Goal: Check status: Check status

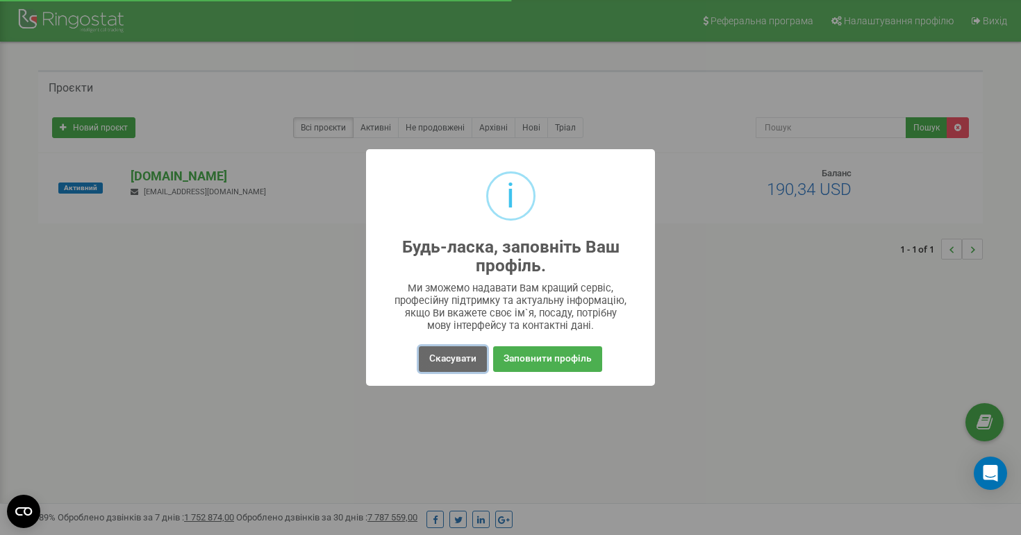
click at [468, 360] on button "Скасувати" at bounding box center [453, 360] width 68 height 26
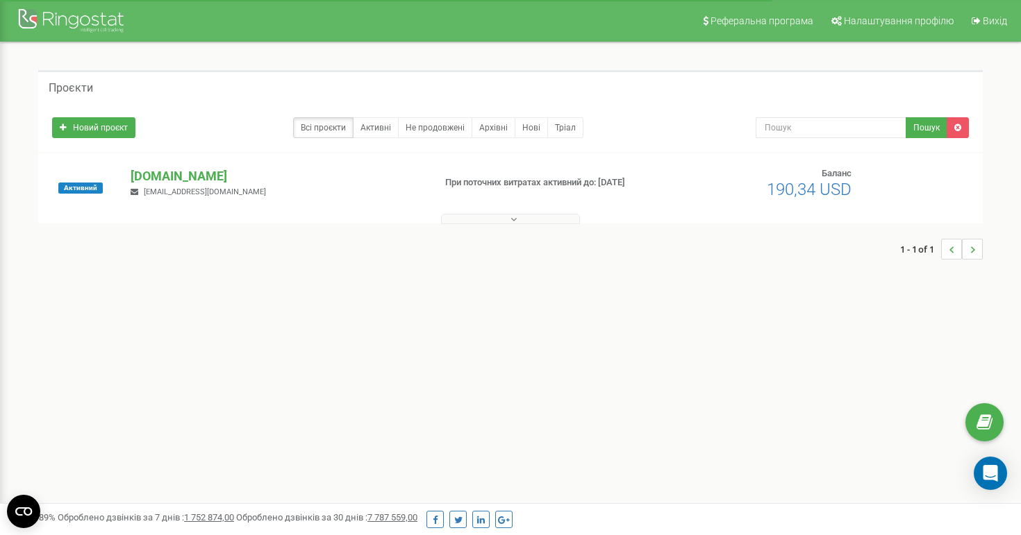
click at [510, 217] on icon at bounding box center [513, 220] width 6 height 10
click at [203, 176] on p "[DOMAIN_NAME]" at bounding box center [277, 176] width 292 height 18
click at [331, 184] on p "[DOMAIN_NAME]" at bounding box center [277, 176] width 292 height 18
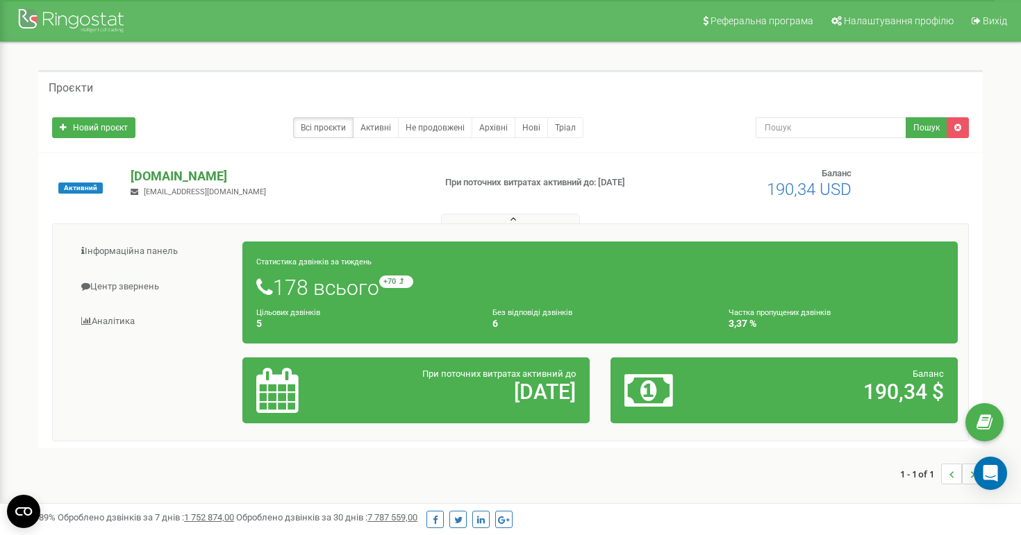
click at [201, 181] on p "[DOMAIN_NAME]" at bounding box center [277, 176] width 292 height 18
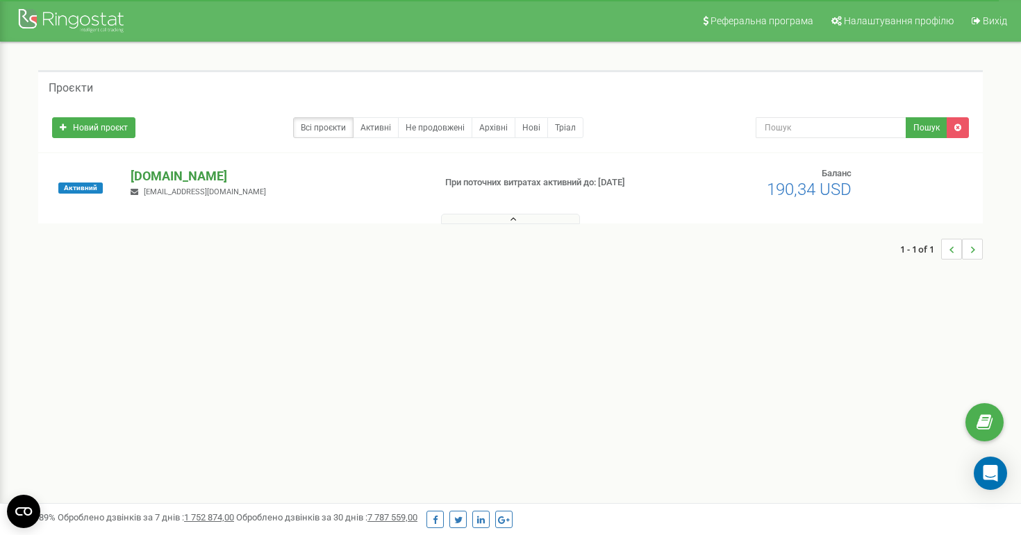
click at [201, 181] on p "[DOMAIN_NAME]" at bounding box center [277, 176] width 292 height 18
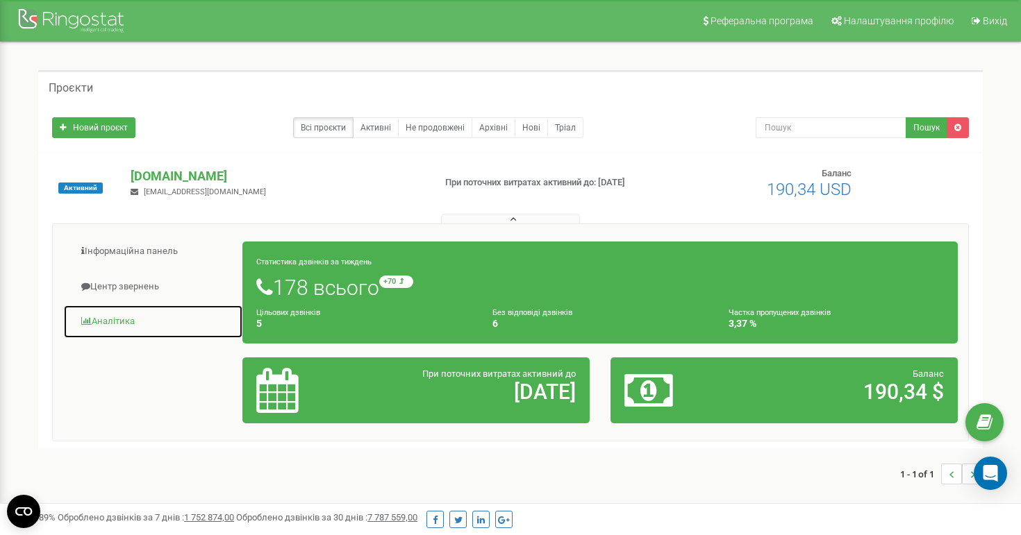
click at [127, 317] on link "Аналiтика" at bounding box center [153, 322] width 180 height 34
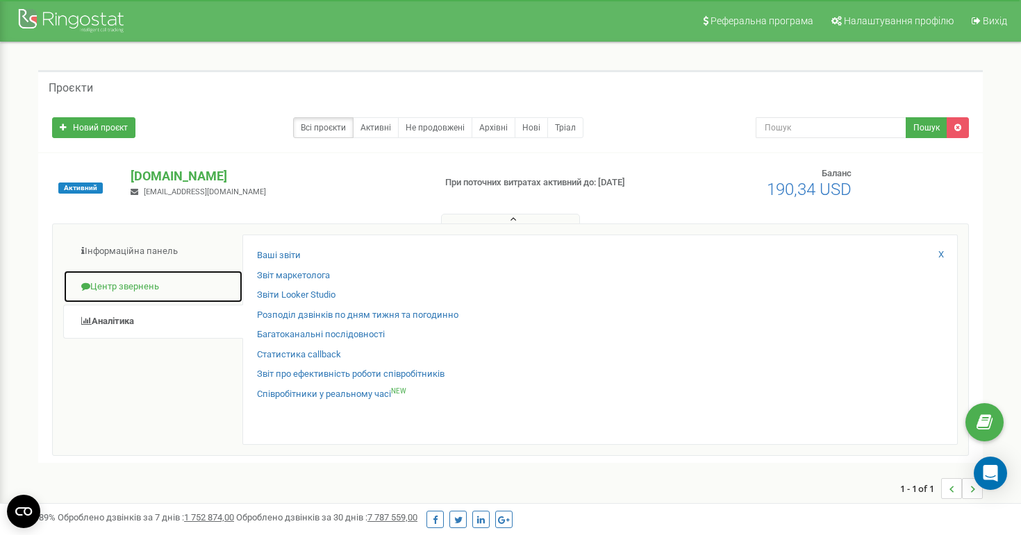
click at [144, 294] on link "Центр звернень" at bounding box center [153, 287] width 180 height 34
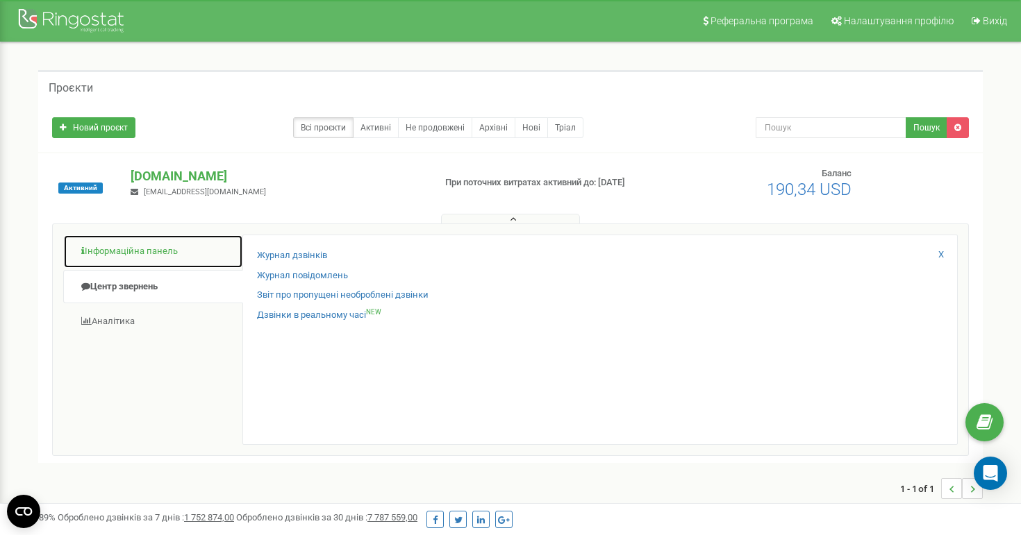
click at [147, 258] on link "Інформаційна панель" at bounding box center [153, 252] width 180 height 34
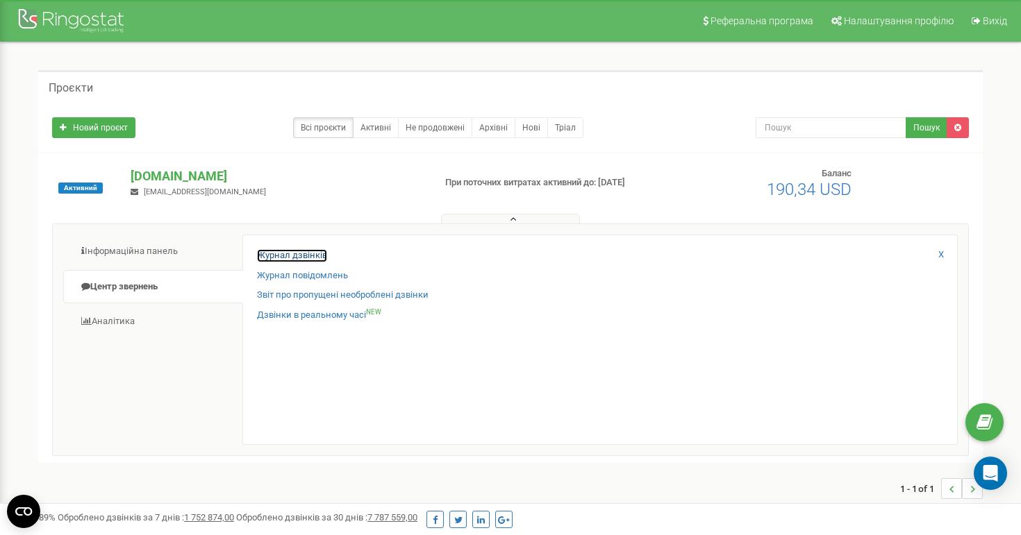
click at [304, 253] on link "Журнал дзвінків" at bounding box center [292, 255] width 70 height 13
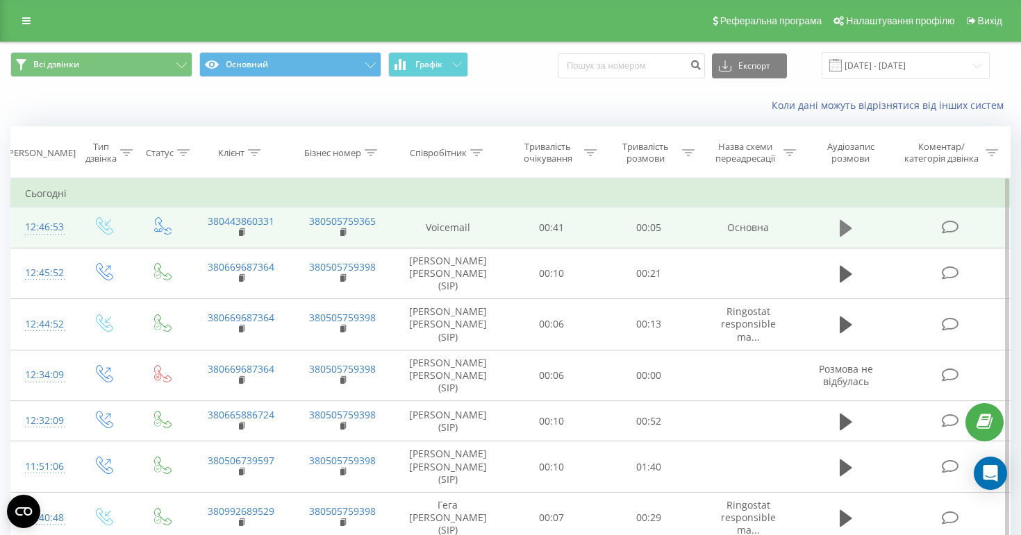
click at [842, 228] on icon at bounding box center [846, 228] width 12 height 17
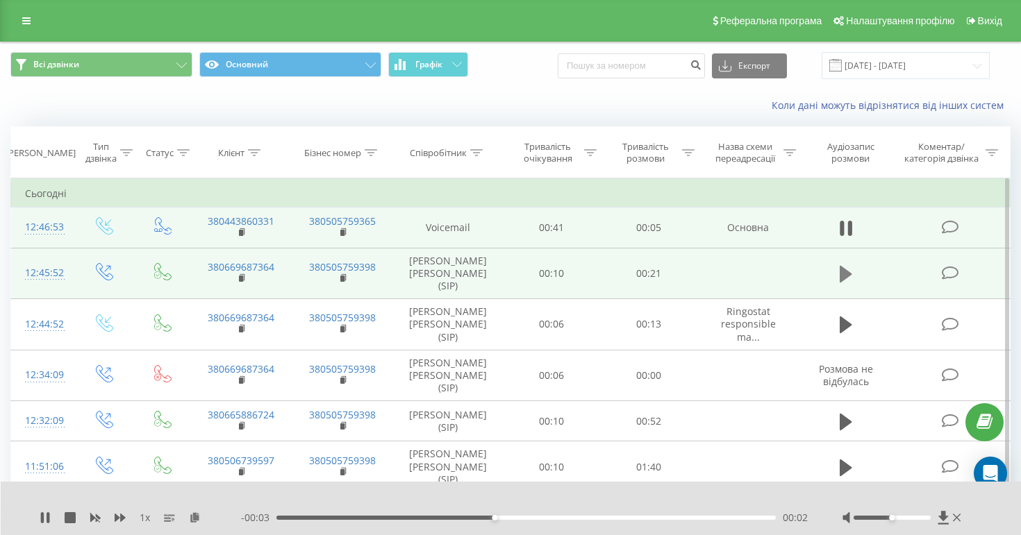
click at [844, 267] on icon at bounding box center [846, 274] width 12 height 17
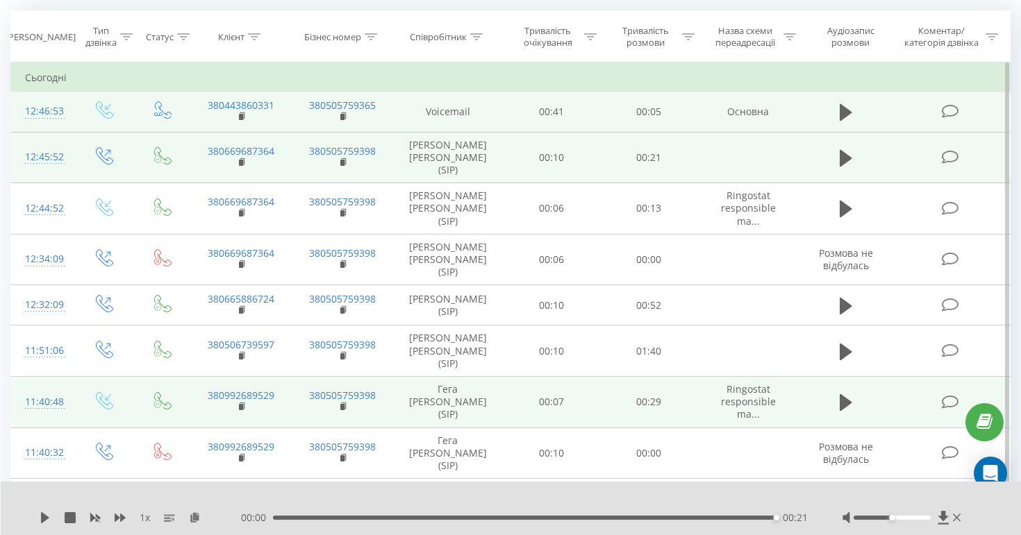
scroll to position [162, 0]
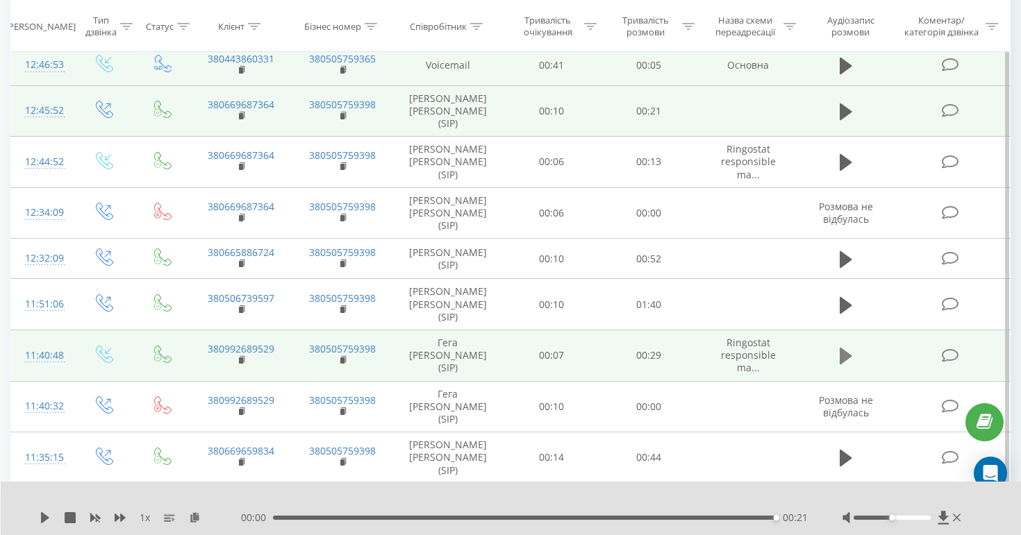
click at [848, 349] on icon at bounding box center [846, 356] width 12 height 17
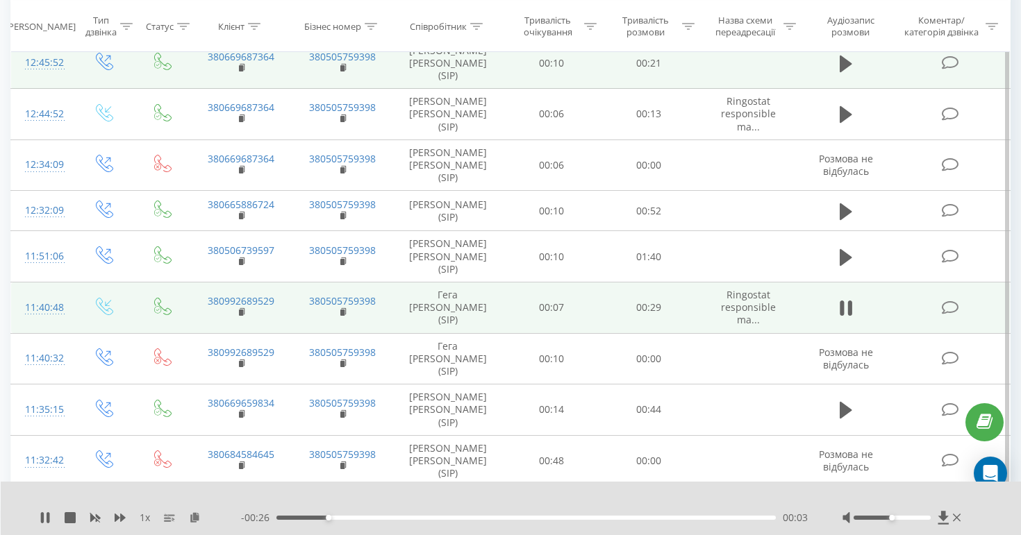
scroll to position [210, 0]
